Goal: Find specific page/section: Find specific page/section

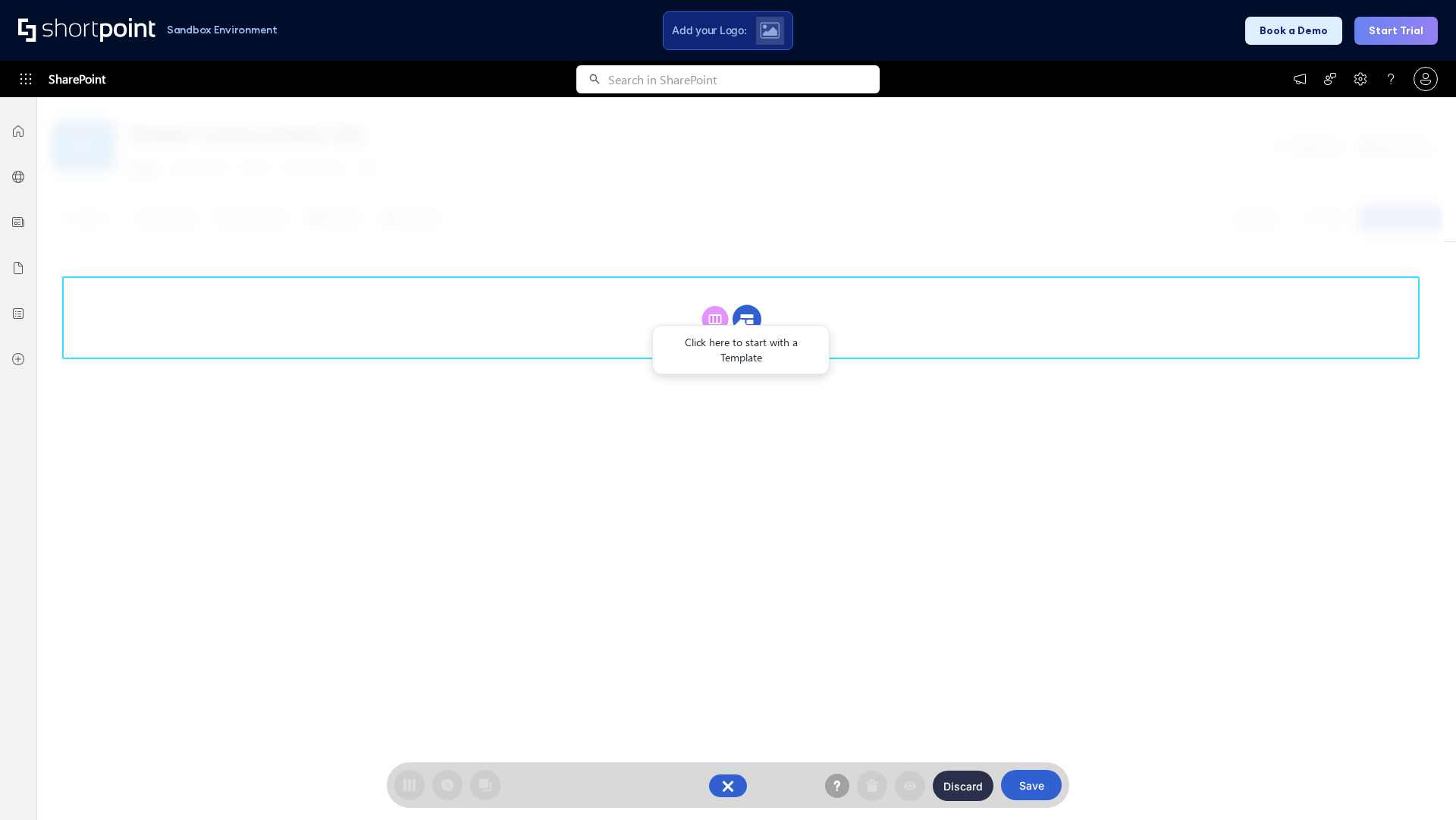
click at [747, 319] on circle at bounding box center [747, 319] width 29 height 29
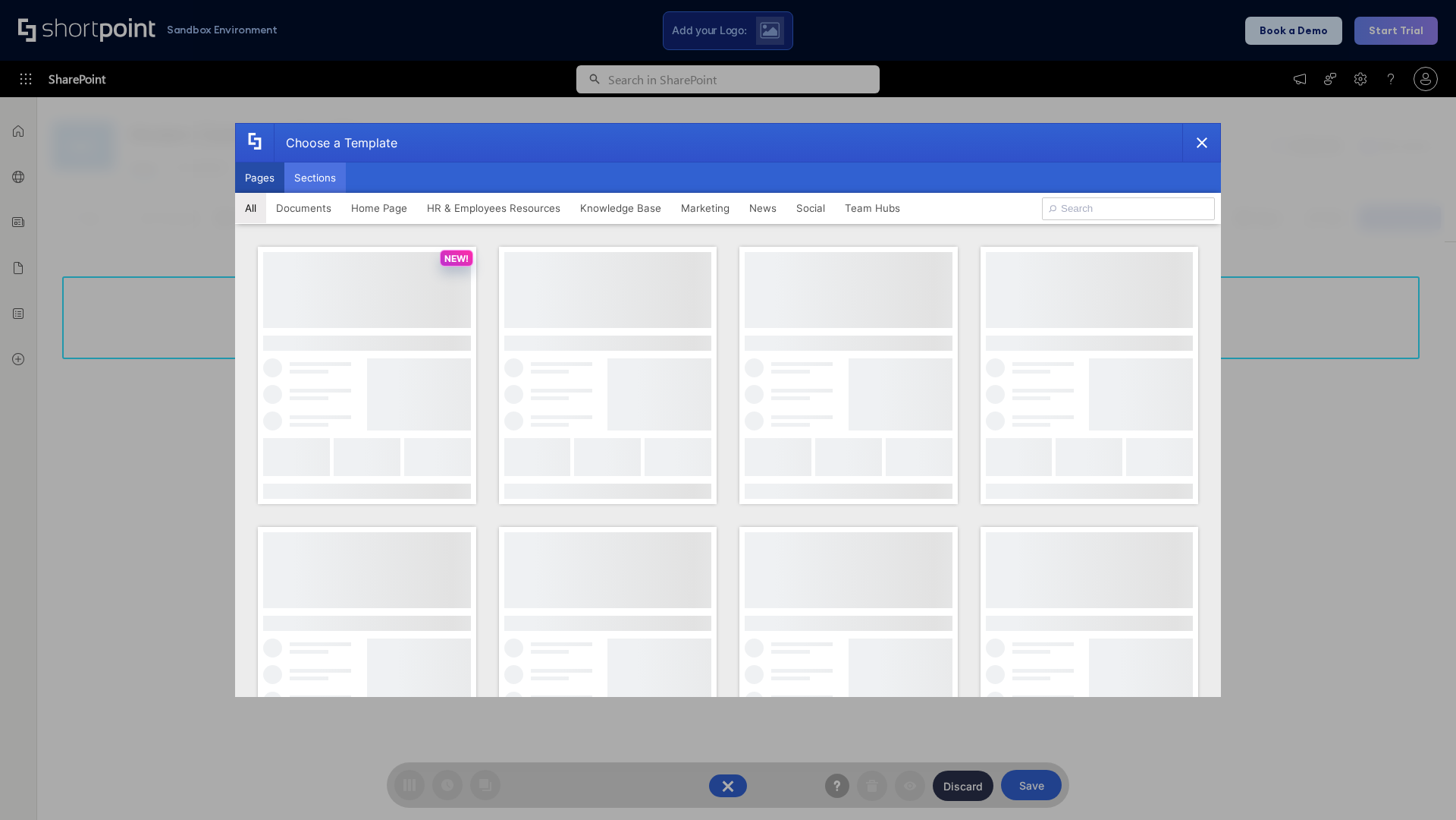
click at [314, 177] on button "Sections" at bounding box center [315, 177] width 62 height 30
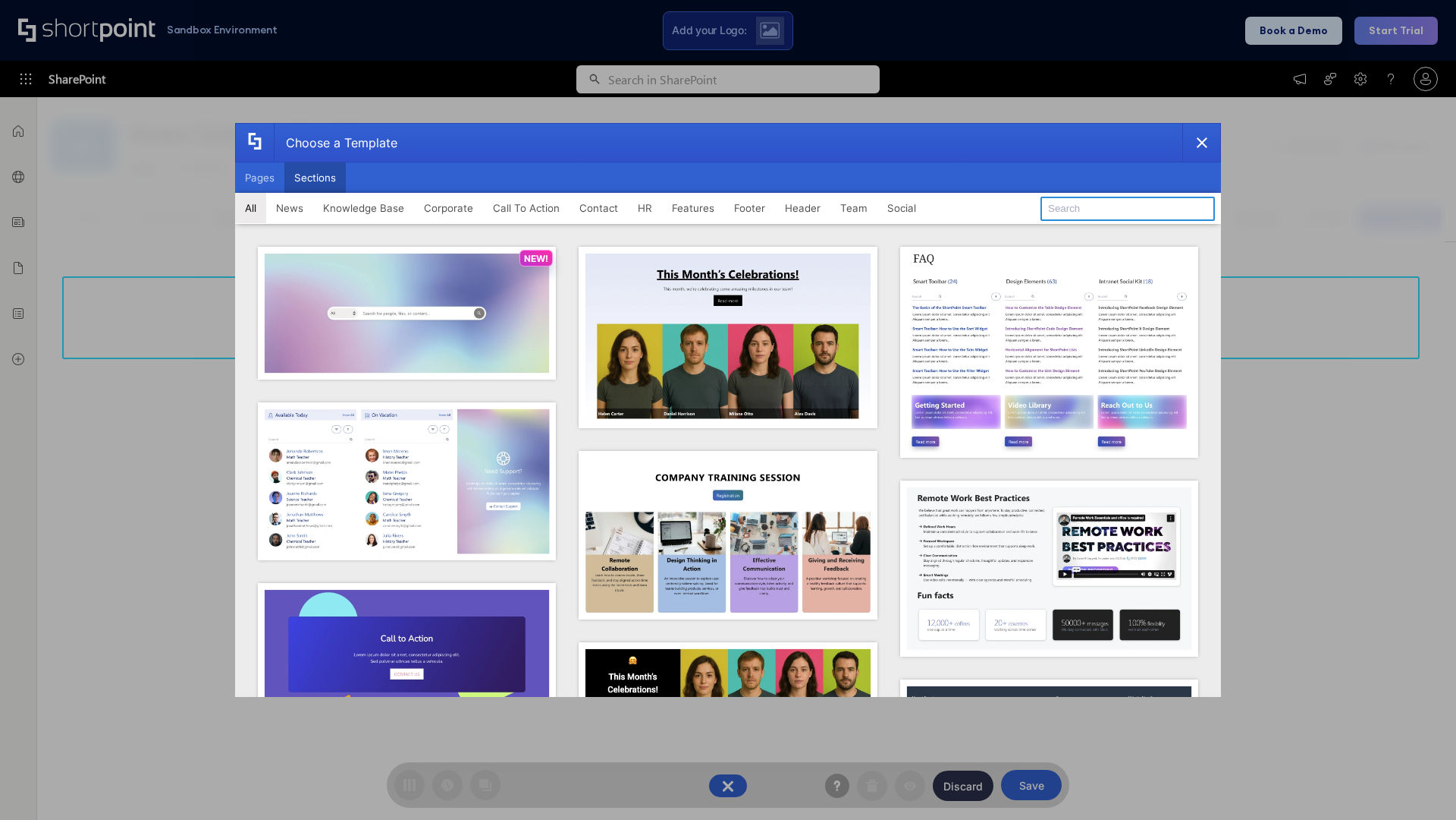
type input "Healthcare Team"
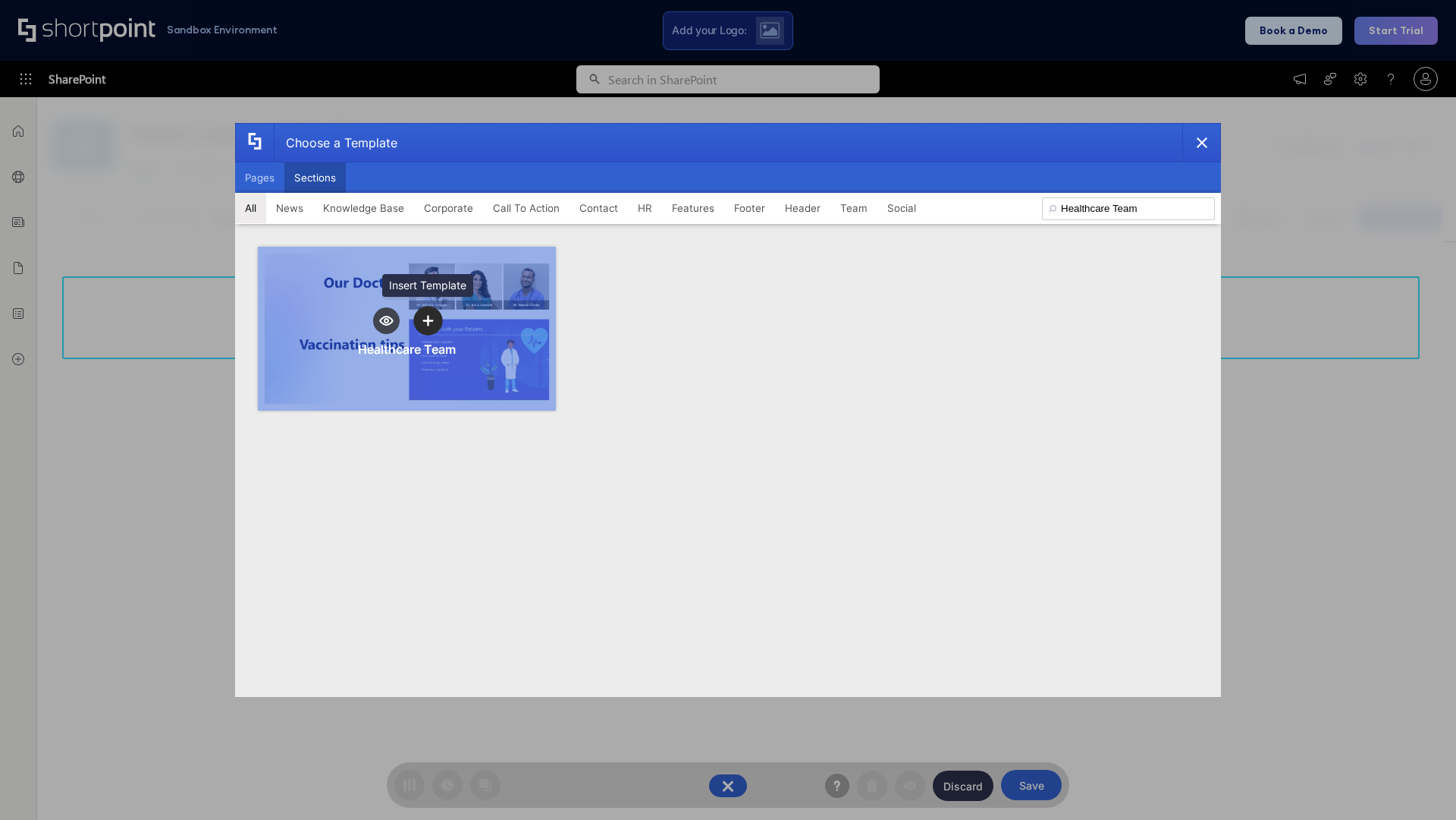
click at [428, 321] on icon "template selector" at bounding box center [428, 321] width 11 height 11
